Goal: Task Accomplishment & Management: Manage account settings

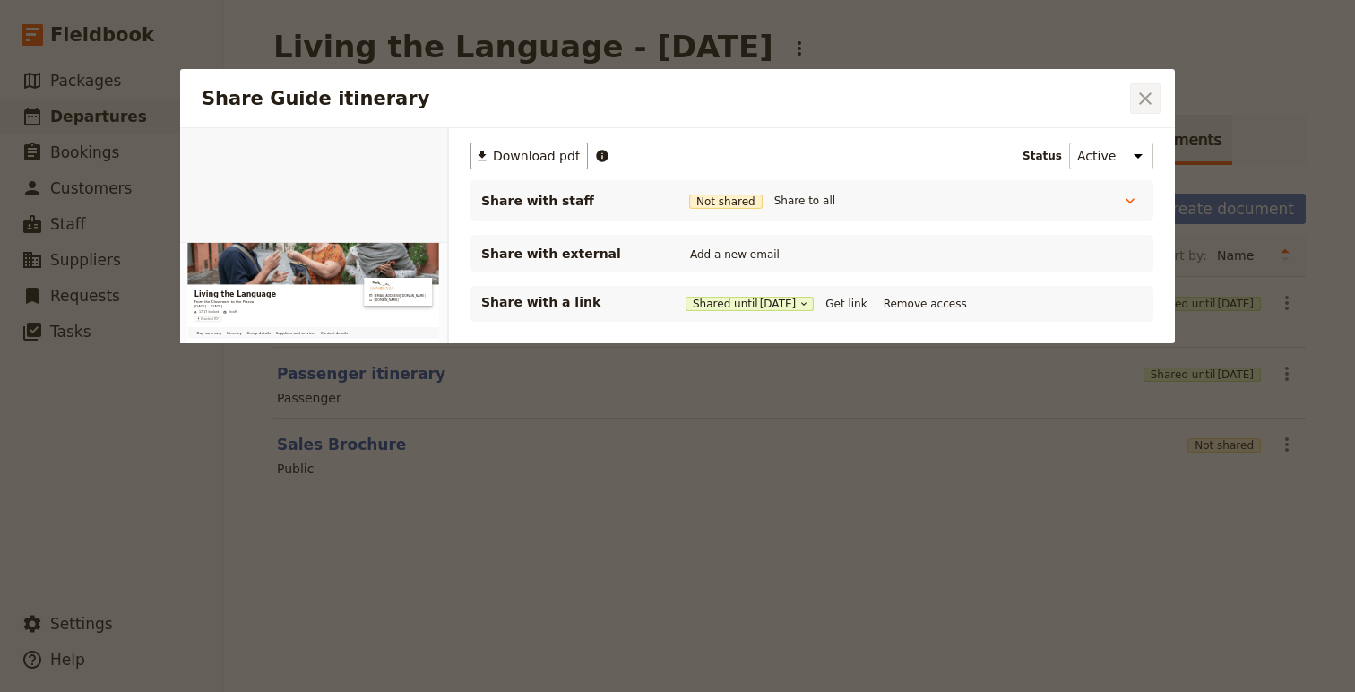
click at [1146, 92] on icon "Close dialog" at bounding box center [1145, 99] width 22 height 22
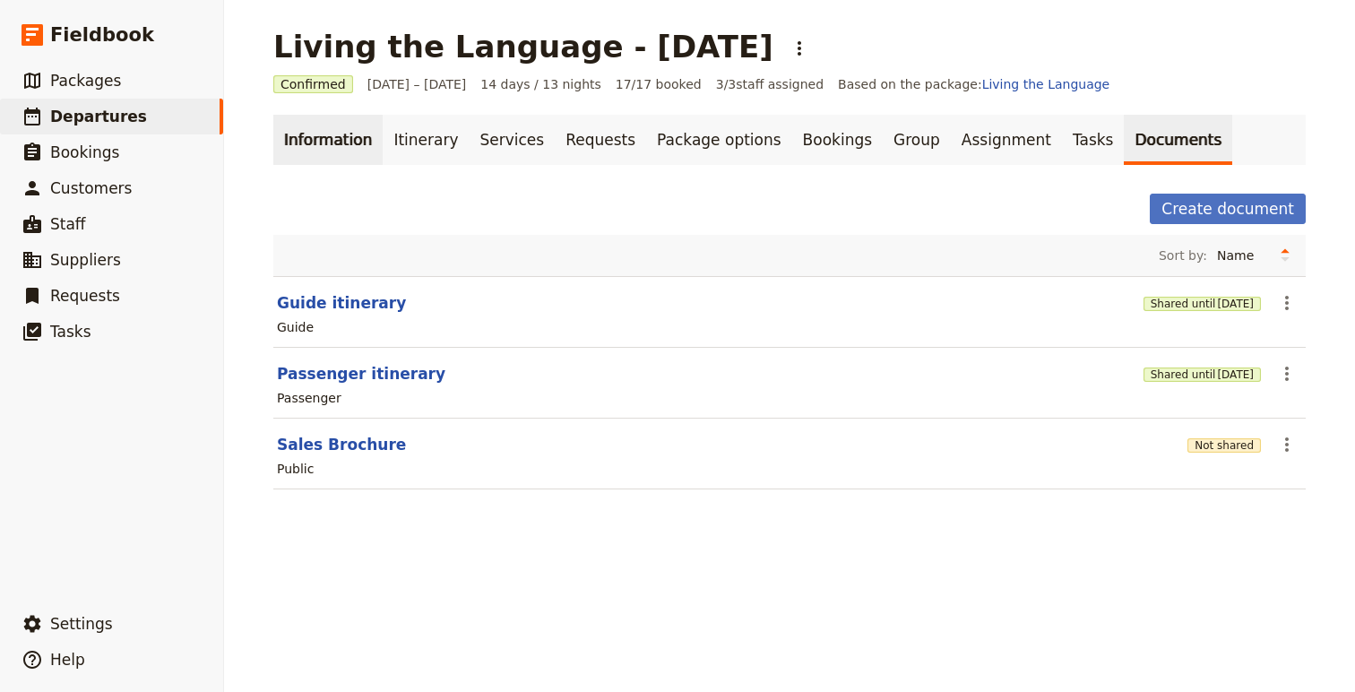
click at [303, 129] on link "Information" at bounding box center [327, 140] width 109 height 50
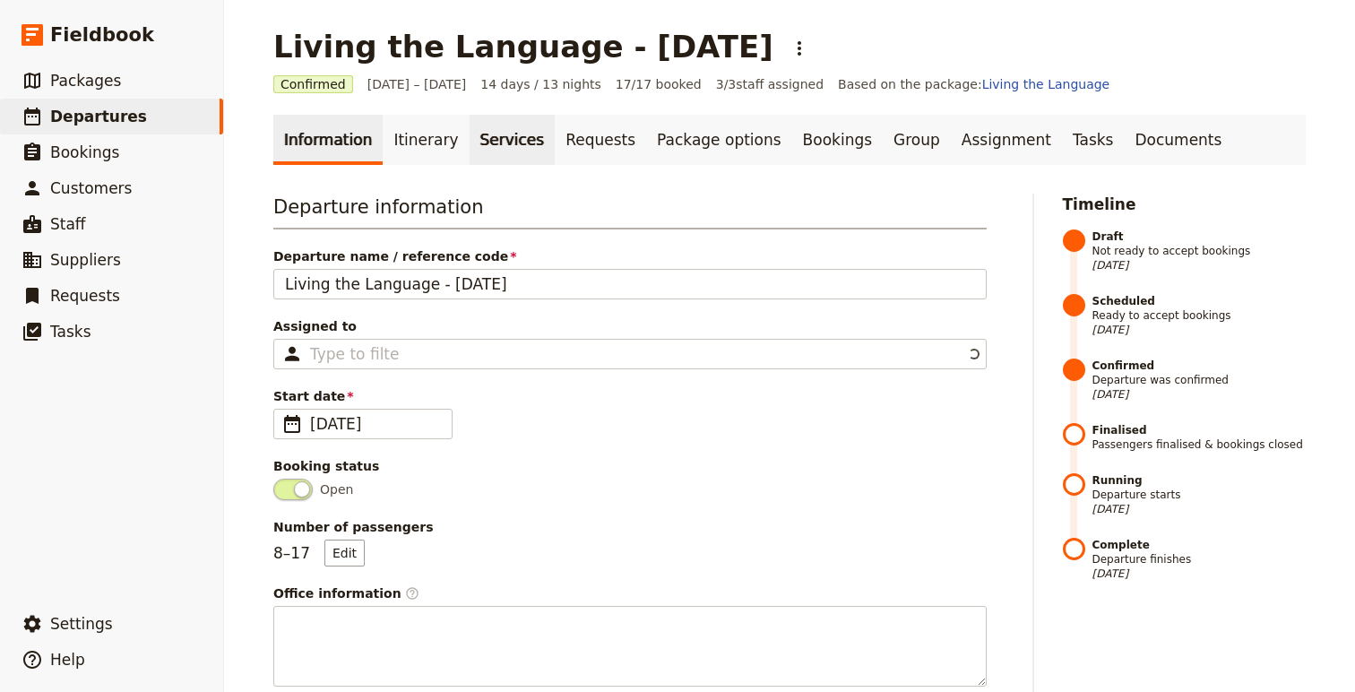
click at [470, 142] on link "Services" at bounding box center [513, 140] width 86 height 50
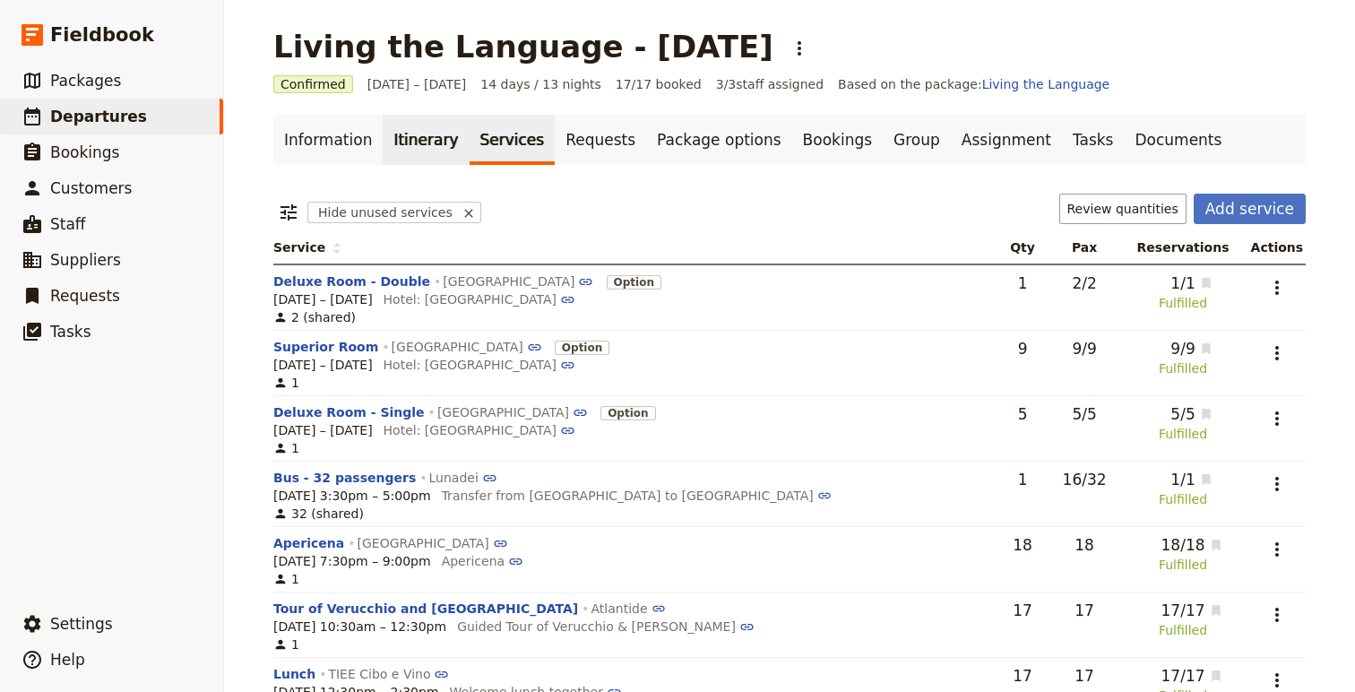
click at [423, 139] on link "Itinerary" at bounding box center [426, 140] width 86 height 50
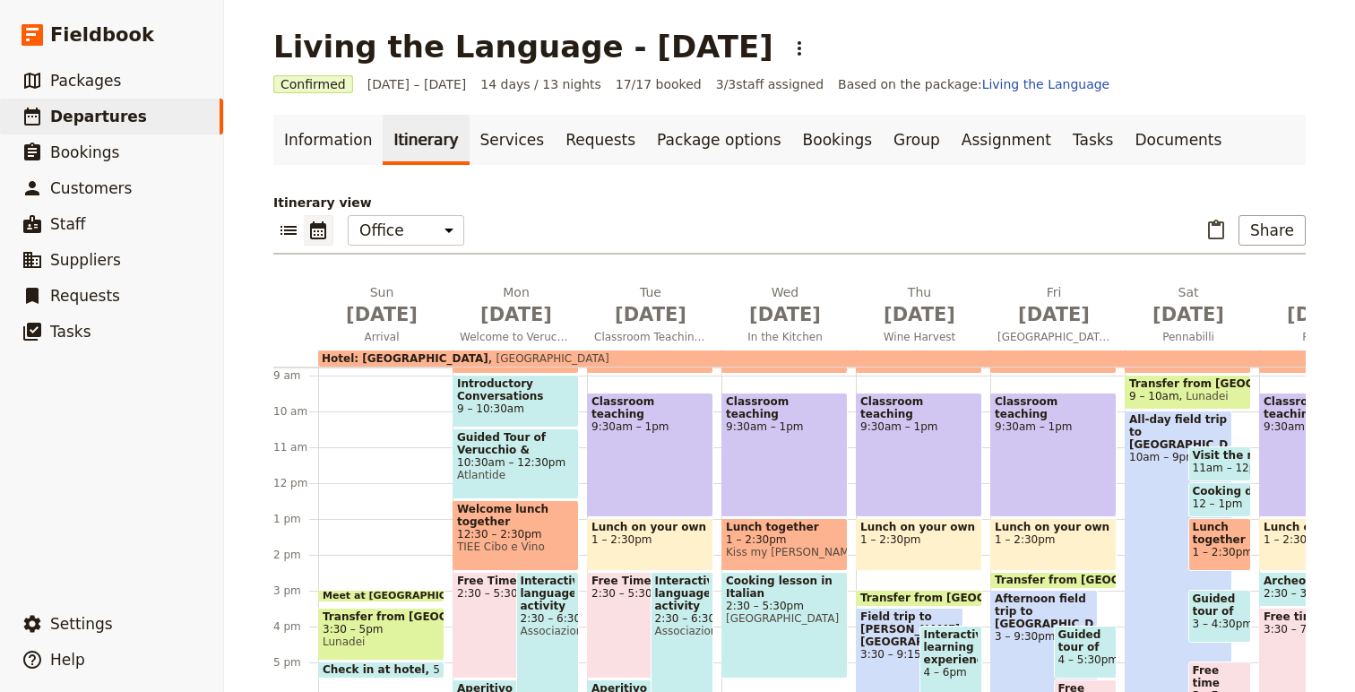
scroll to position [369, 0]
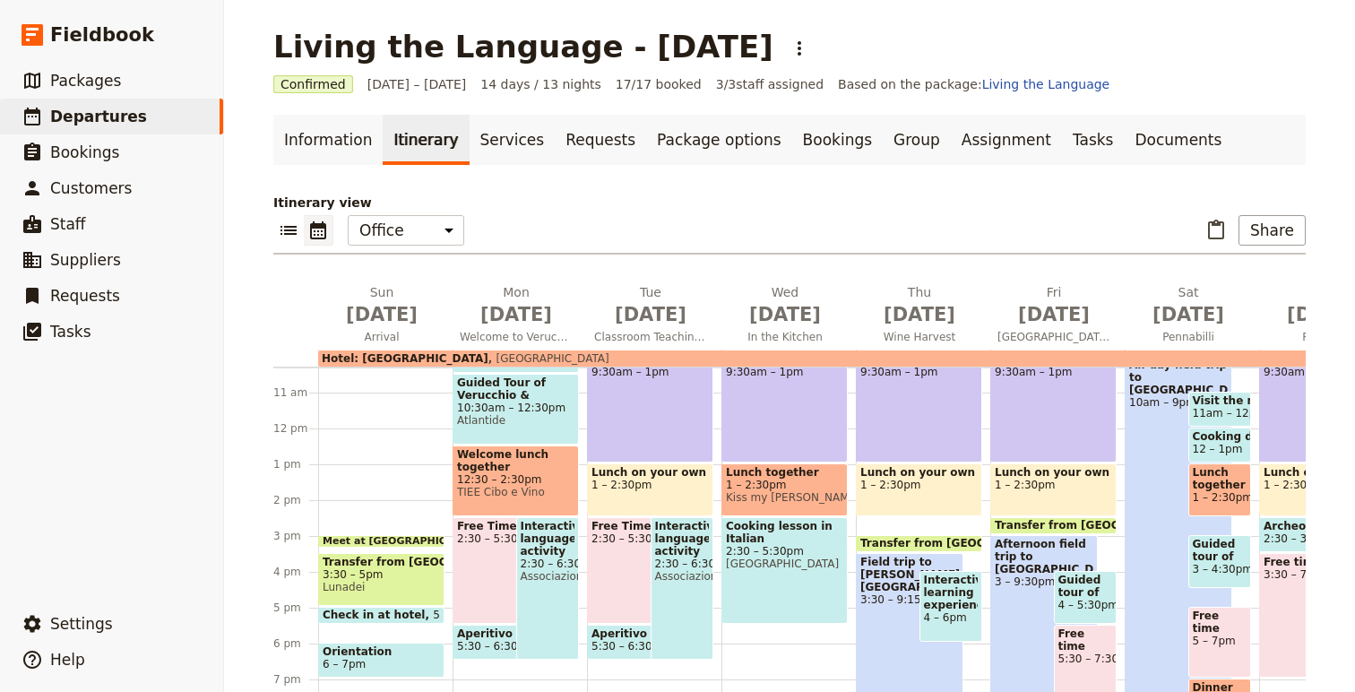
click at [410, 539] on span at bounding box center [381, 542] width 125 height 7
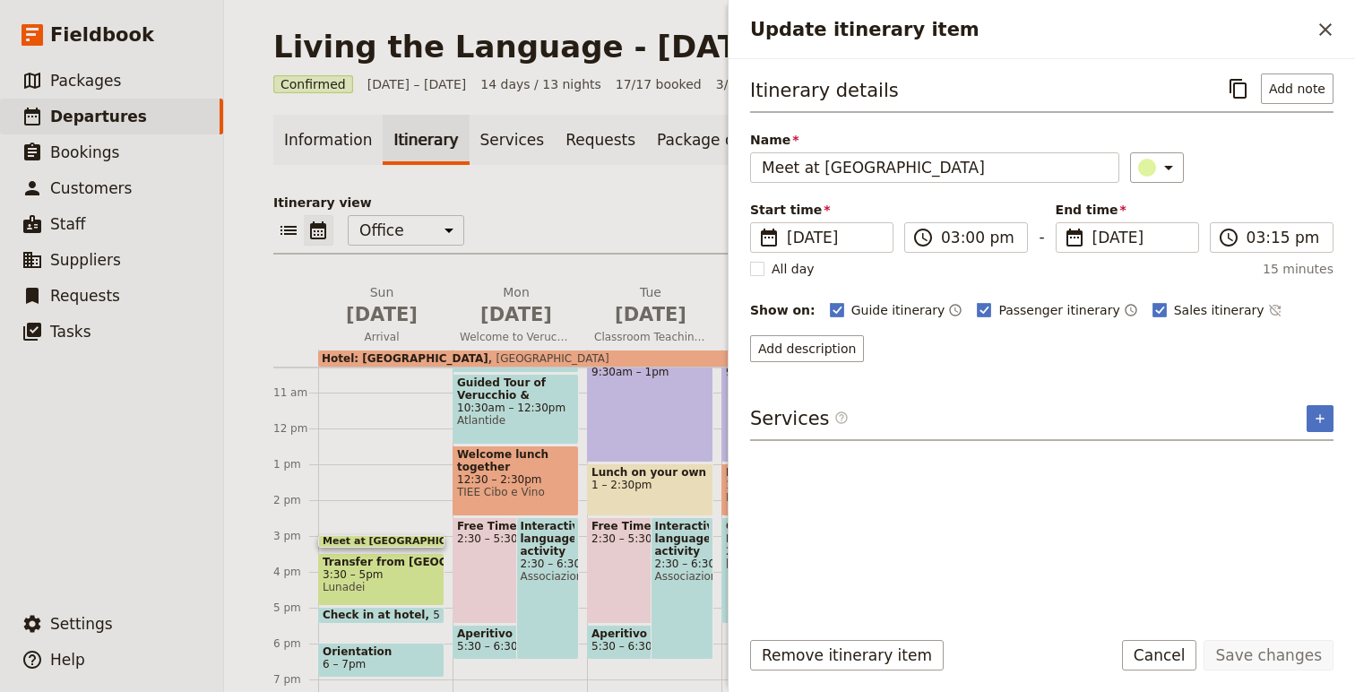
drag, startPoint x: 1322, startPoint y: 24, endPoint x: 1139, endPoint y: 97, distance: 196.7
click at [1322, 25] on icon "Close drawer" at bounding box center [1326, 30] width 22 height 22
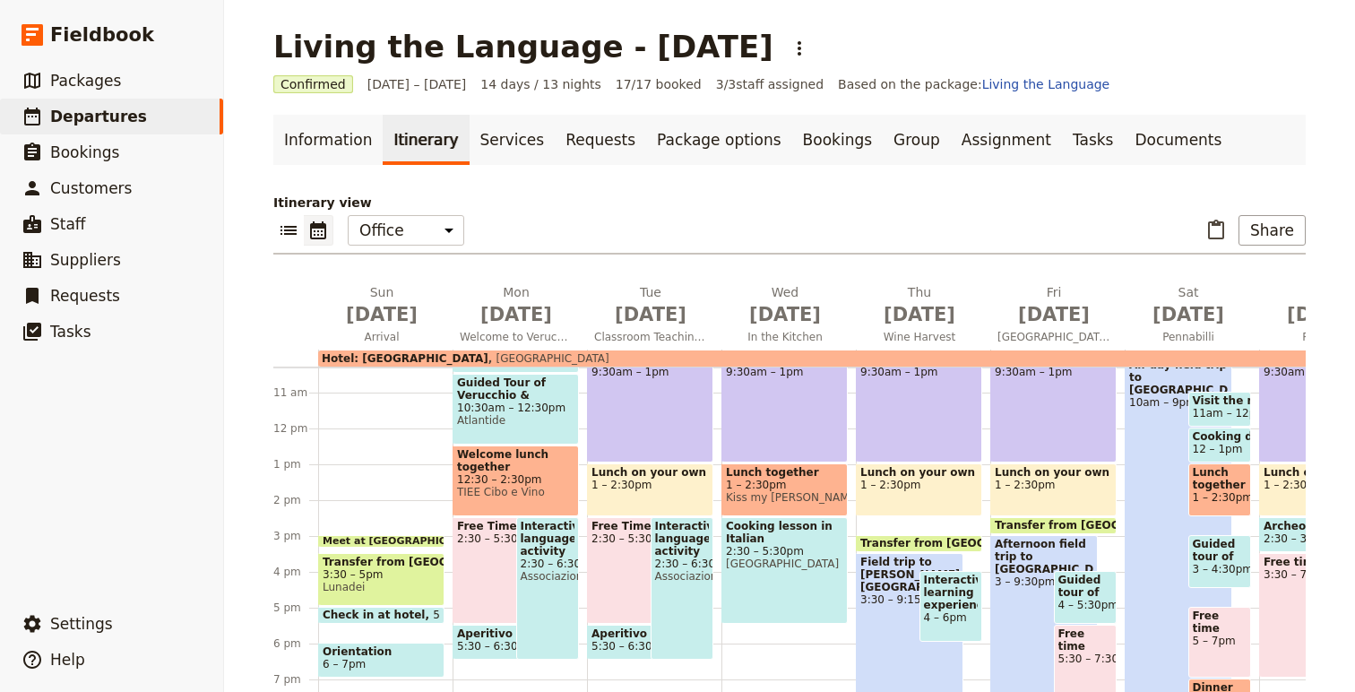
click at [396, 573] on span "3:30 – 5pm" at bounding box center [381, 574] width 117 height 13
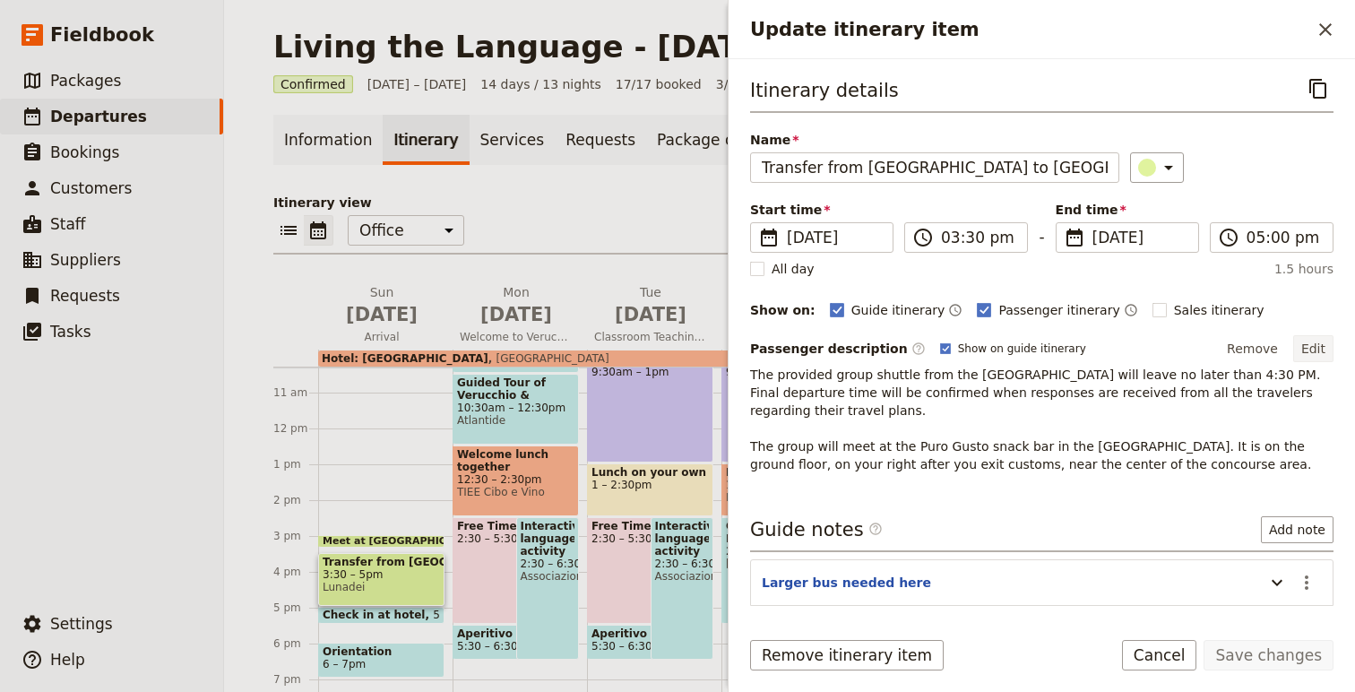
click at [1312, 344] on button "Edit" at bounding box center [1313, 348] width 40 height 27
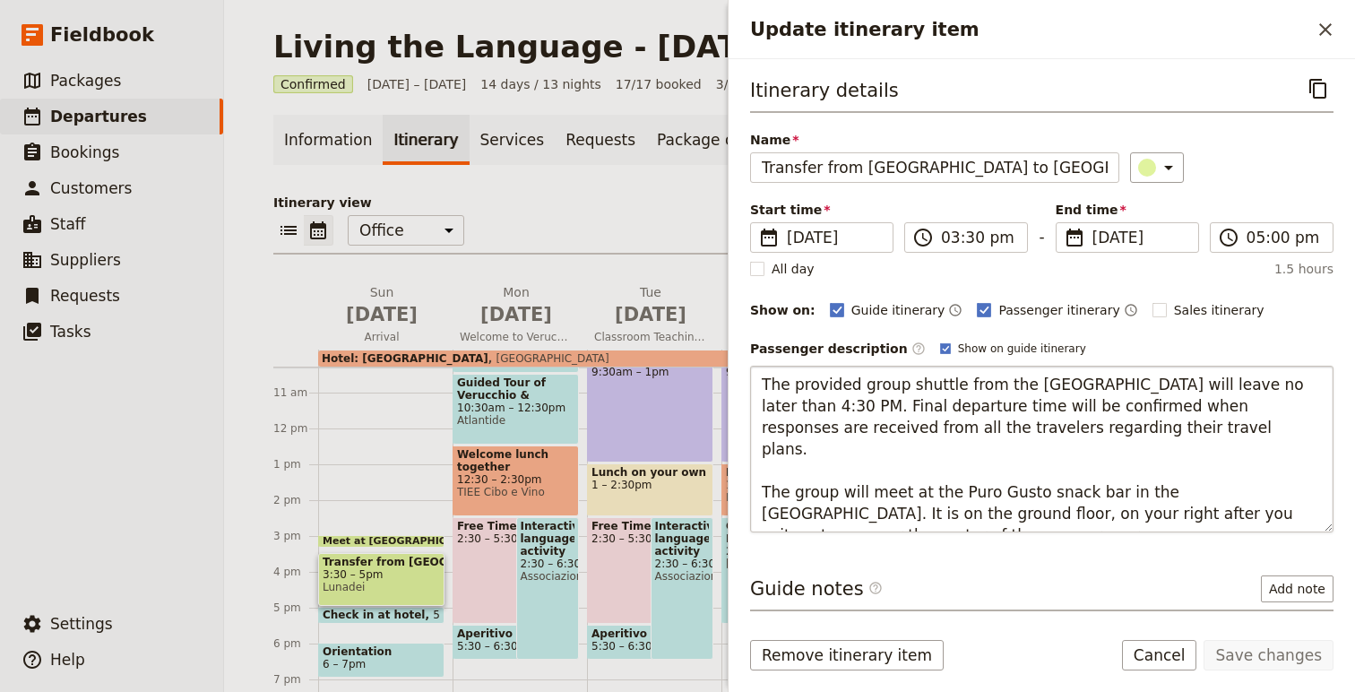
click at [1095, 387] on textarea "The provided group shuttle from the [GEOGRAPHIC_DATA] will leave no later than …" at bounding box center [1041, 449] width 583 height 167
click at [1094, 386] on textarea "The provided group shuttle from the [GEOGRAPHIC_DATA] will leave no later than …" at bounding box center [1041, 449] width 583 height 167
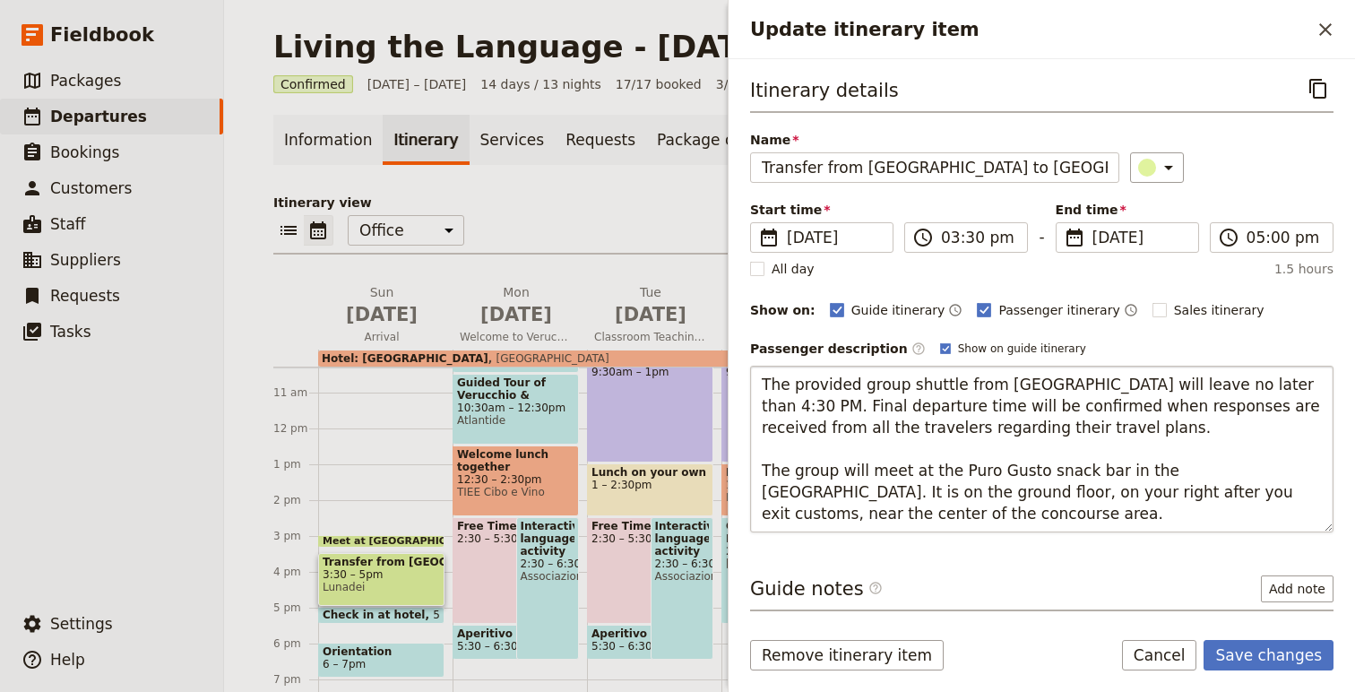
click at [1113, 386] on textarea "The provided group shuttle from [GEOGRAPHIC_DATA] will leave no later than 4:30…" at bounding box center [1041, 449] width 583 height 167
drag, startPoint x: 1113, startPoint y: 386, endPoint x: 1216, endPoint y: 385, distance: 103.1
click at [1217, 386] on textarea "The provided group shuttle from [GEOGRAPHIC_DATA] will leave no later than 4:30…" at bounding box center [1041, 449] width 583 height 167
drag, startPoint x: 1195, startPoint y: 387, endPoint x: 1203, endPoint y: 432, distance: 45.4
click at [1203, 433] on textarea "The provided group shuttle from [GEOGRAPHIC_DATA] will leave at 3:30 PM. Final …" at bounding box center [1041, 449] width 583 height 167
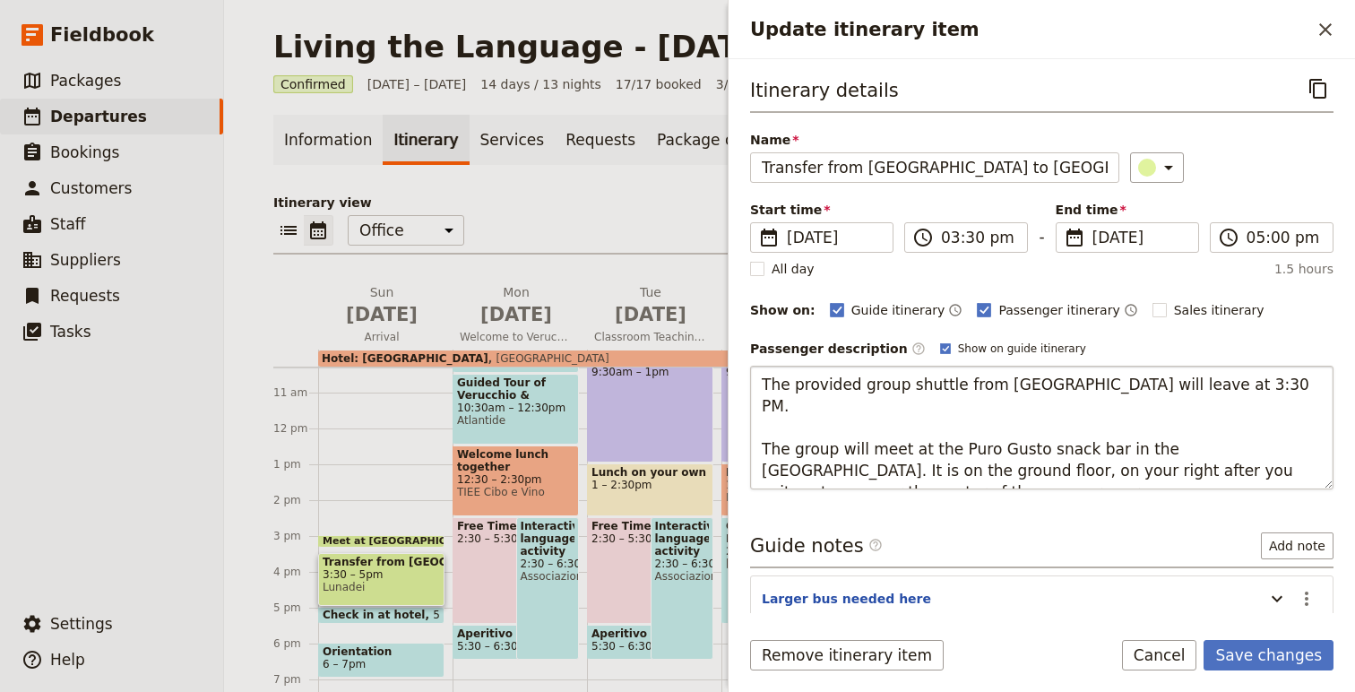
click at [1038, 465] on textarea "The provided group shuttle from [GEOGRAPHIC_DATA] will leave at 3:30 PM. The gr…" at bounding box center [1041, 428] width 583 height 124
type textarea "The provided group shuttle from [GEOGRAPHIC_DATA] will leave at 3:30 PM."
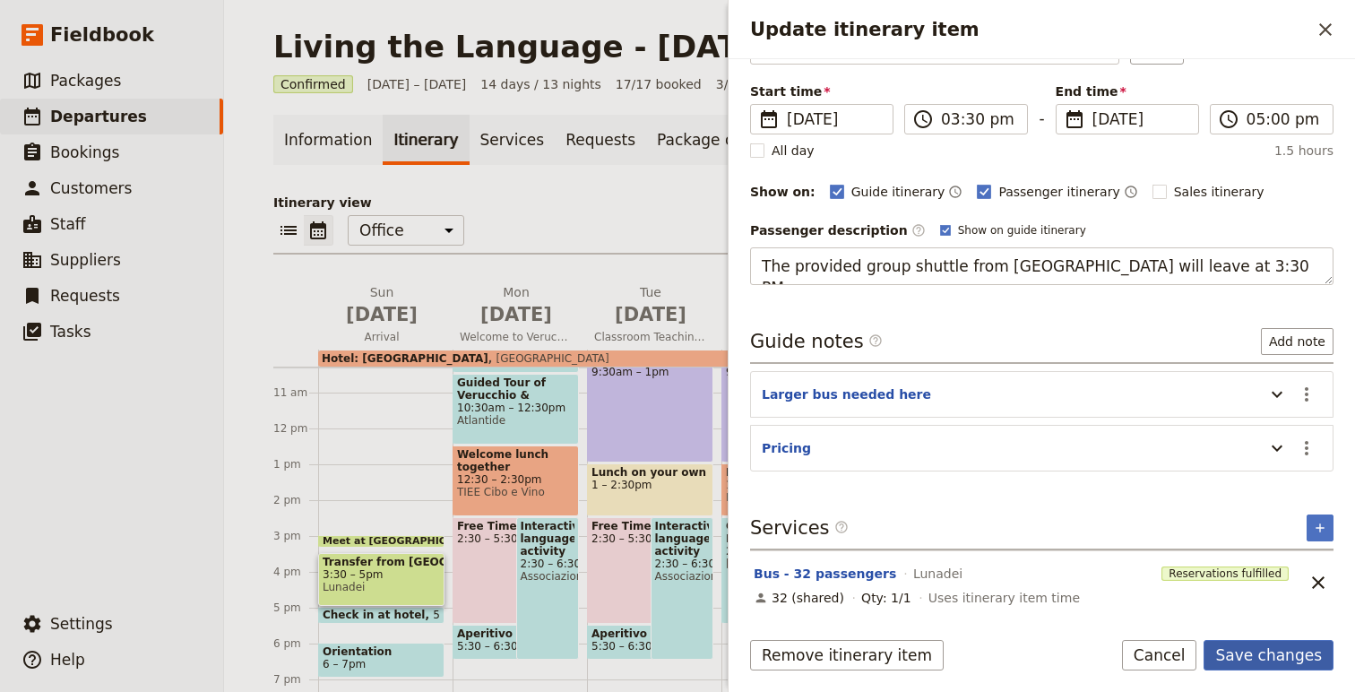
scroll to position [99, 0]
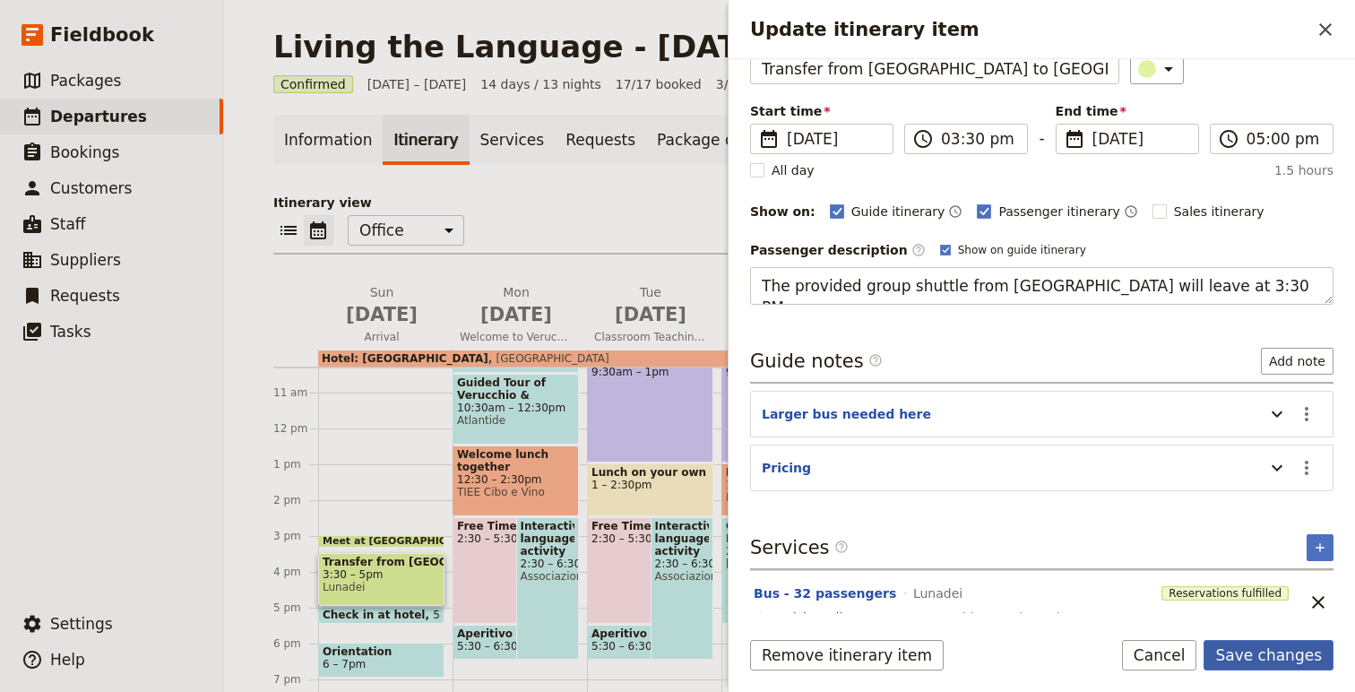
click at [1279, 659] on button "Save changes" at bounding box center [1268, 655] width 130 height 30
